Goal: Check status: Check status

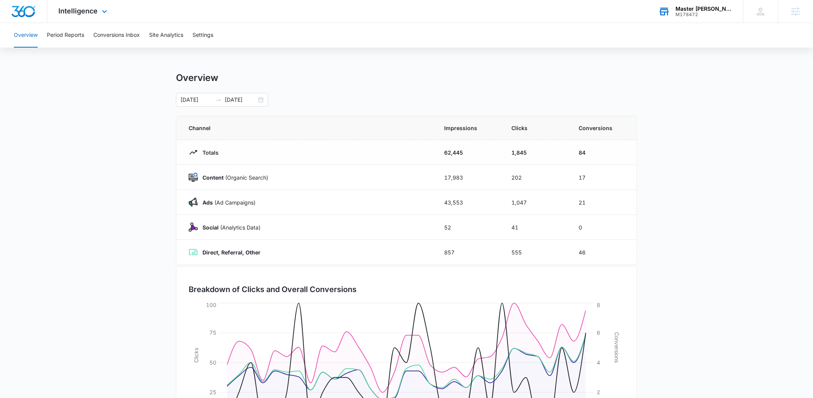
click at [700, 10] on div "Master [PERSON_NAME] Karate Kidz" at bounding box center [704, 9] width 56 height 6
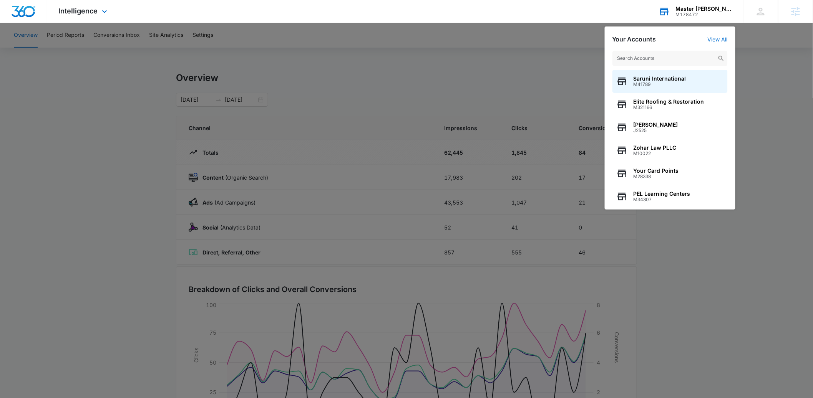
click at [671, 55] on input "text" at bounding box center [669, 58] width 115 height 15
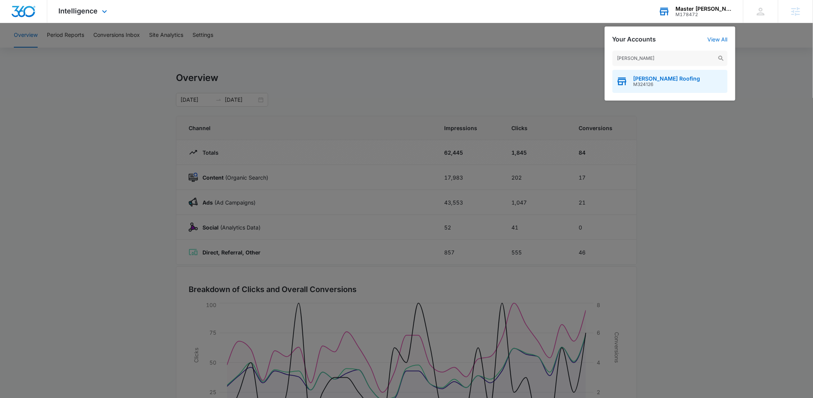
type input "[PERSON_NAME]"
click at [669, 80] on span "[PERSON_NAME] Roofing" at bounding box center [667, 79] width 67 height 6
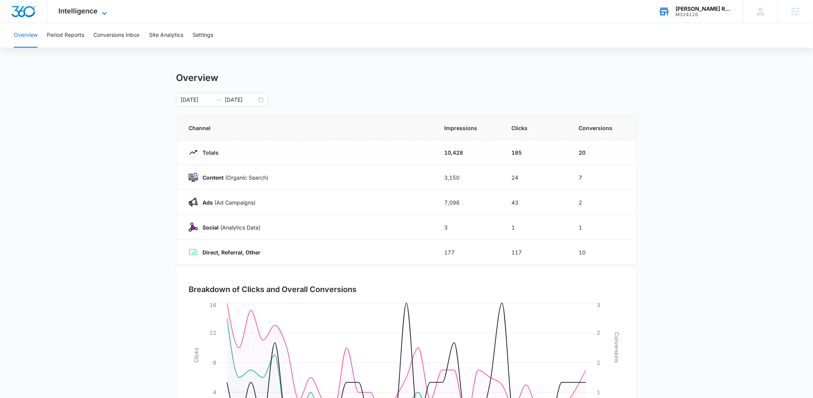
click at [88, 12] on span "Intelligence" at bounding box center [78, 11] width 39 height 8
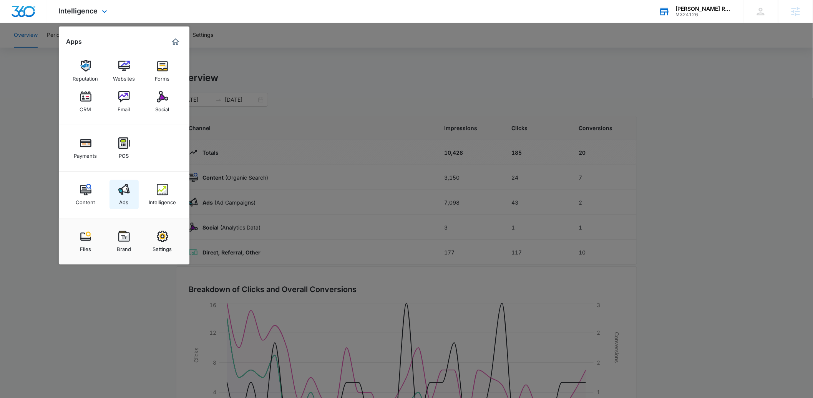
click at [129, 191] on img at bounding box center [124, 190] width 12 height 12
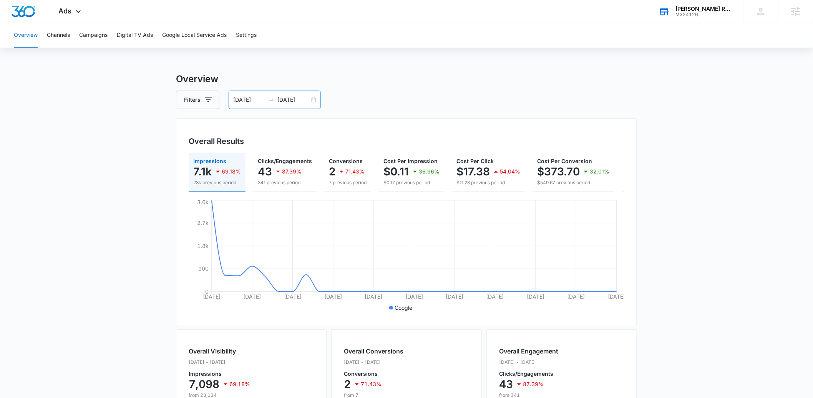
click at [242, 103] on input "[DATE]" at bounding box center [249, 100] width 32 height 8
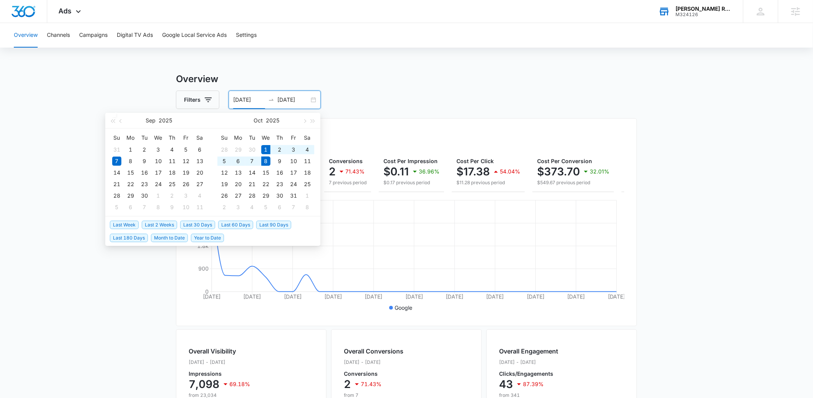
click at [164, 237] on span "Month to Date" at bounding box center [169, 238] width 37 height 8
type input "[DATE]"
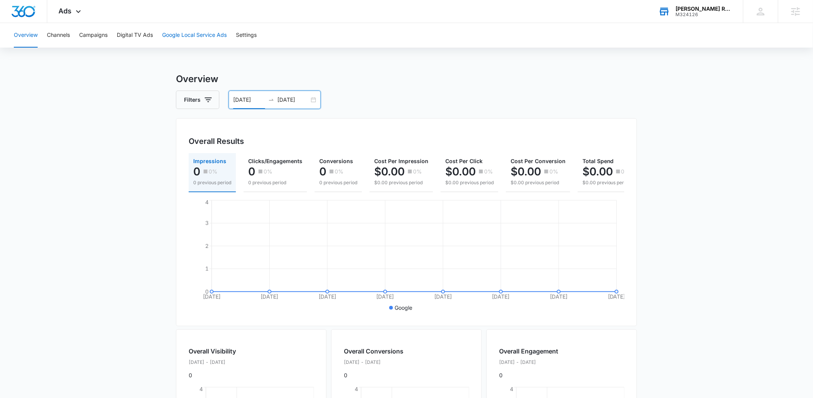
click at [193, 35] on button "Google Local Service Ads" at bounding box center [194, 35] width 65 height 25
